Goal: Task Accomplishment & Management: Use online tool/utility

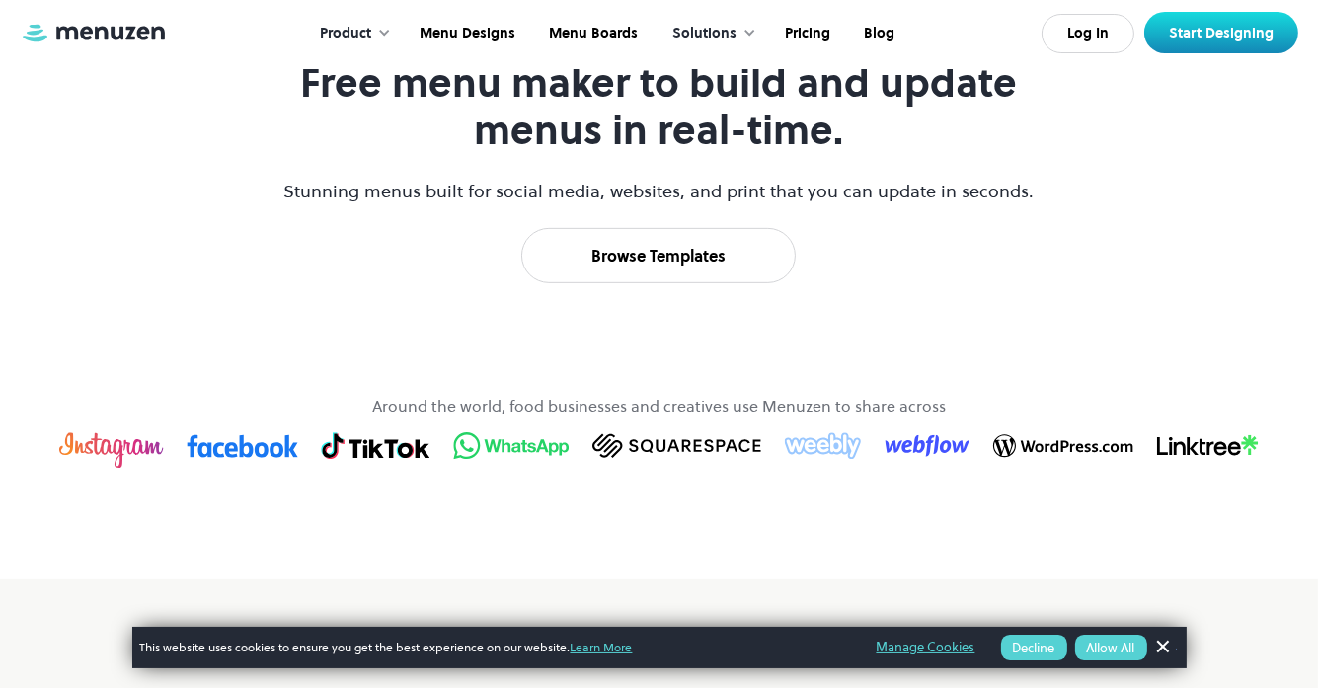
scroll to position [999, 0]
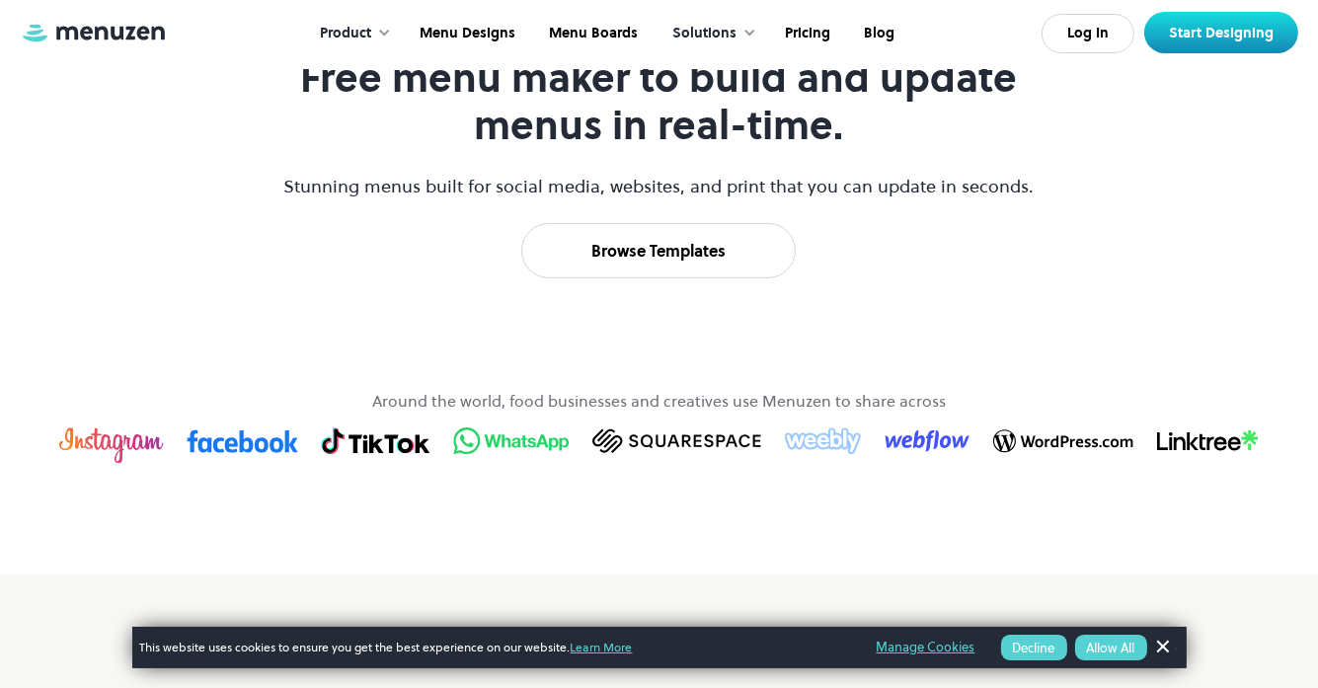
click at [1166, 646] on link "Dismiss Banner" at bounding box center [1162, 648] width 30 height 30
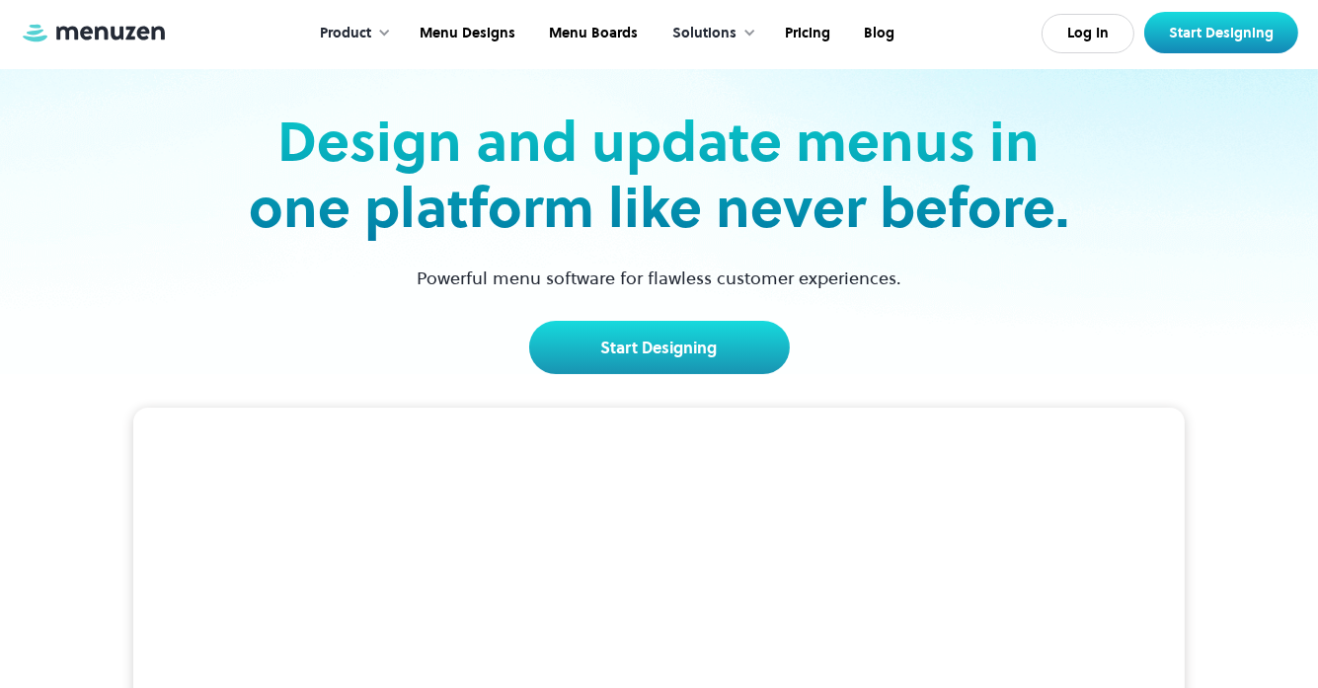
scroll to position [0, 0]
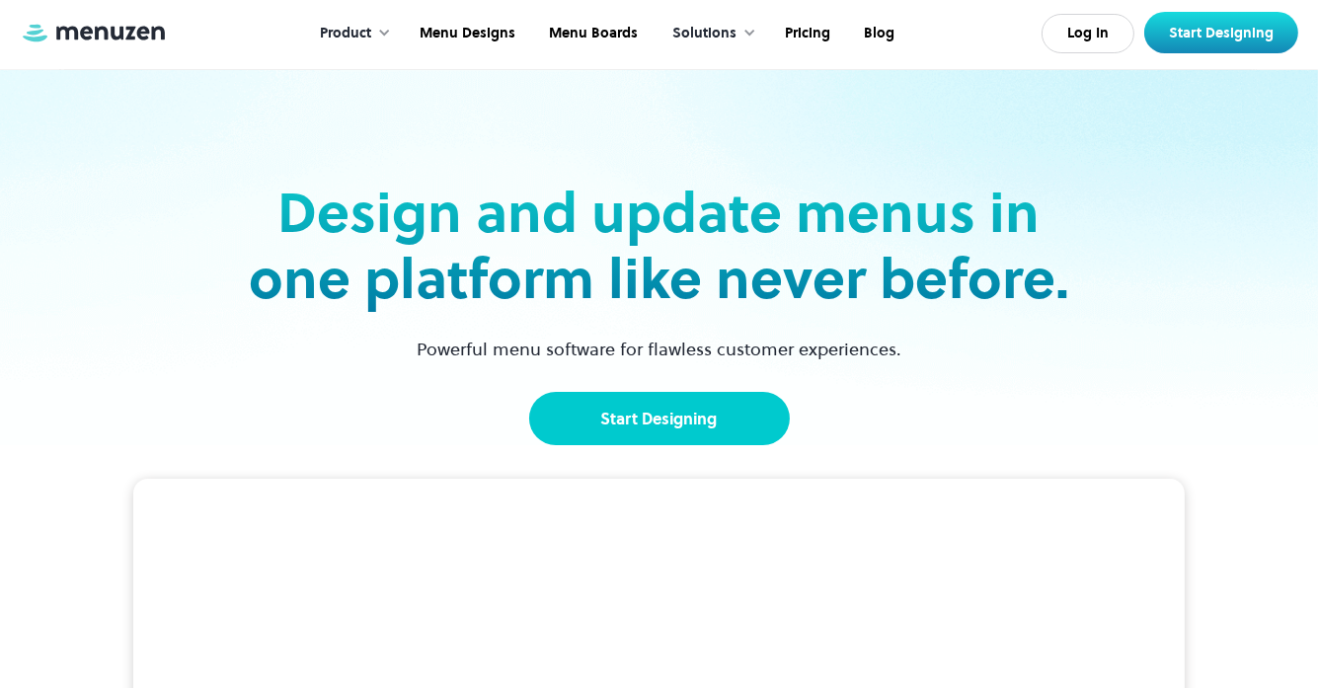
click at [692, 415] on link "Start Designing" at bounding box center [659, 418] width 261 height 53
